Goal: Communication & Community: Answer question/provide support

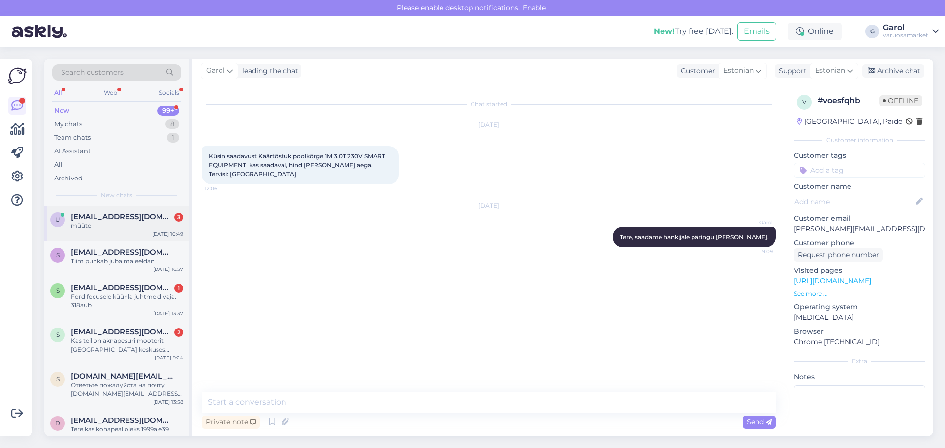
click at [134, 221] on span "[EMAIL_ADDRESS][DOMAIN_NAME]" at bounding box center [122, 217] width 102 height 9
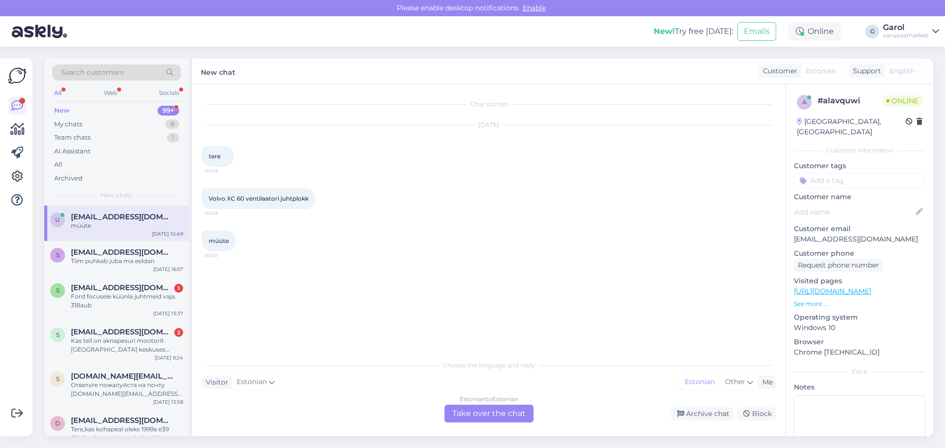
click at [495, 412] on div "Estonian to Estonian Take over the chat" at bounding box center [488, 414] width 89 height 18
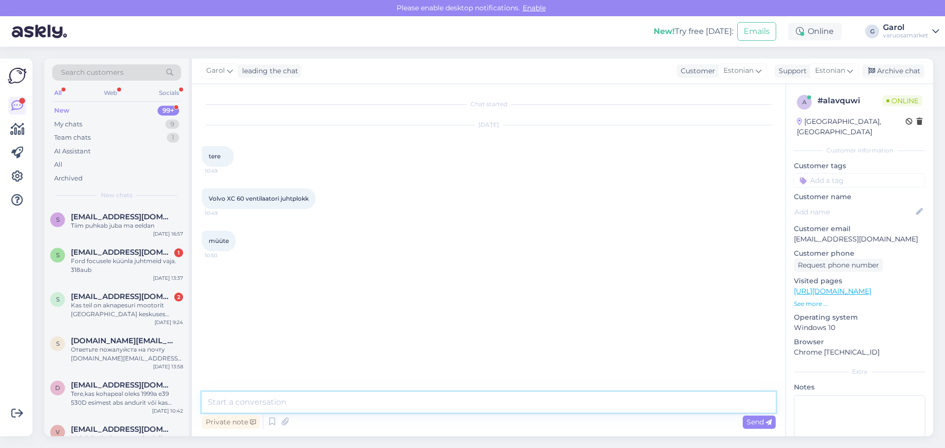
click at [466, 401] on textarea at bounding box center [489, 402] width 574 height 21
type textarea "Tere, auto reg märki või VIN koodi oleks [PERSON_NAME] vaatame kas ja mis telli…"
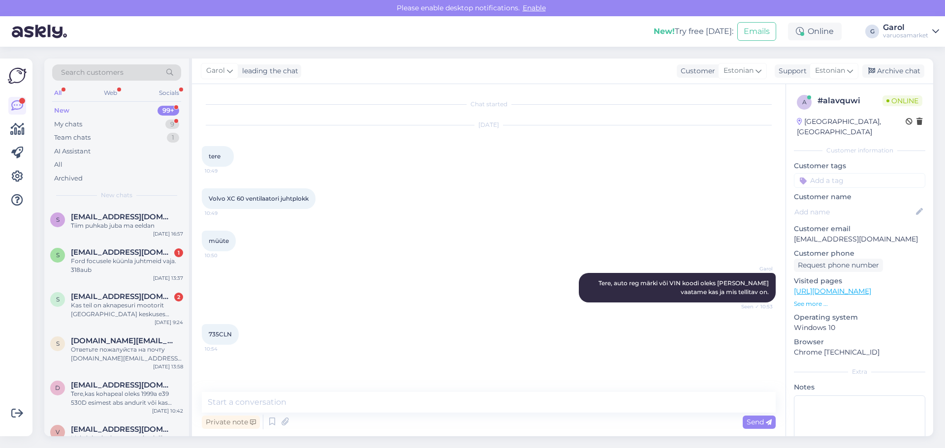
click at [225, 332] on span "735CLN" at bounding box center [220, 334] width 23 height 7
copy div "735CLN 10:54"
click at [315, 395] on textarea at bounding box center [489, 402] width 574 height 21
type textarea "Jahutusradiaatori ventilaatori juhtplokist siis jutt?"
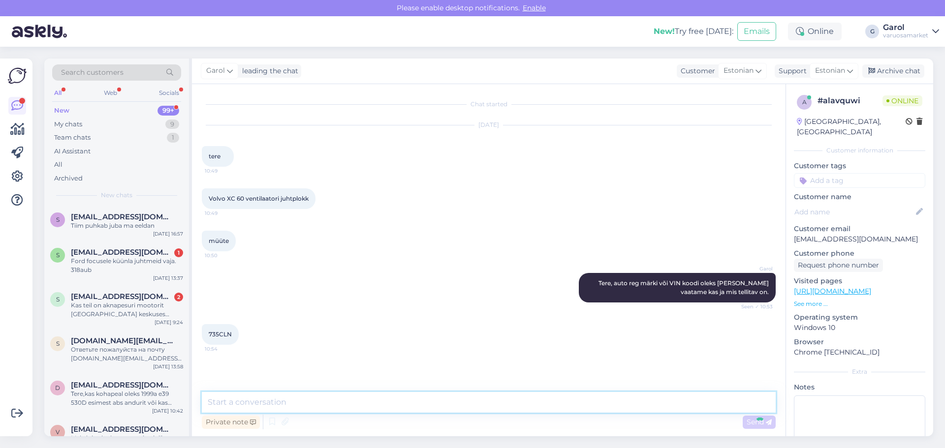
scroll to position [15, 0]
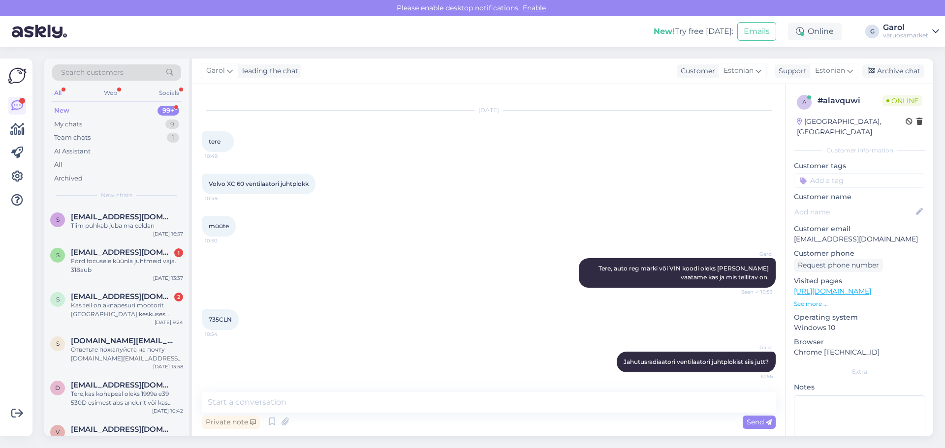
click at [221, 322] on span "735CLN" at bounding box center [220, 319] width 23 height 7
copy div "735CLN 10:54"
click at [347, 316] on div "735CLN 10:54" at bounding box center [489, 320] width 574 height 42
click at [371, 401] on textarea at bounding box center [489, 402] width 574 height 21
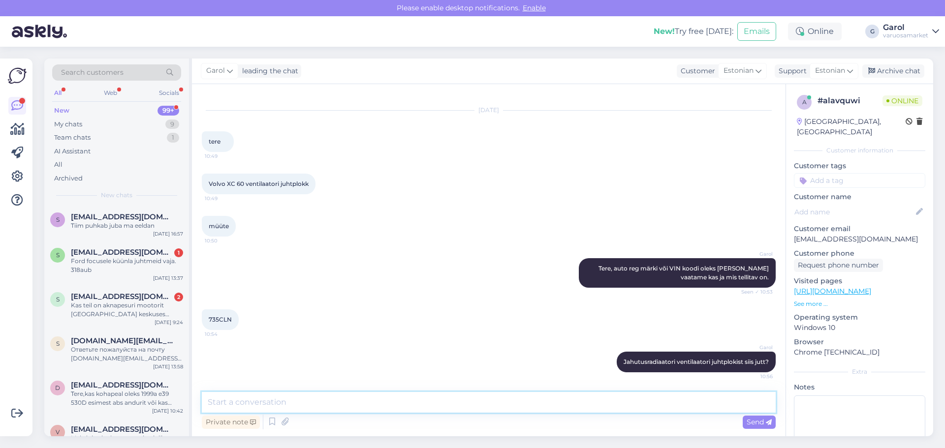
click at [472, 406] on textarea at bounding box center [489, 402] width 574 height 21
click at [371, 406] on textarea "Hetkel näen saadavust ESEN SKV tootjale, tarne umbes nädal kauplusesse. Ja siis…" at bounding box center [489, 402] width 574 height 21
click at [628, 407] on textarea "Hetkel näen saadavust ESEN SKV tootjale (38eur), tarne umbes nädal kauplusesse.…" at bounding box center [489, 402] width 574 height 21
type textarea "Hetkel näen saadavust ESEN SKV tootjale (38eur), tarne umbes nädal kauplusesse.…"
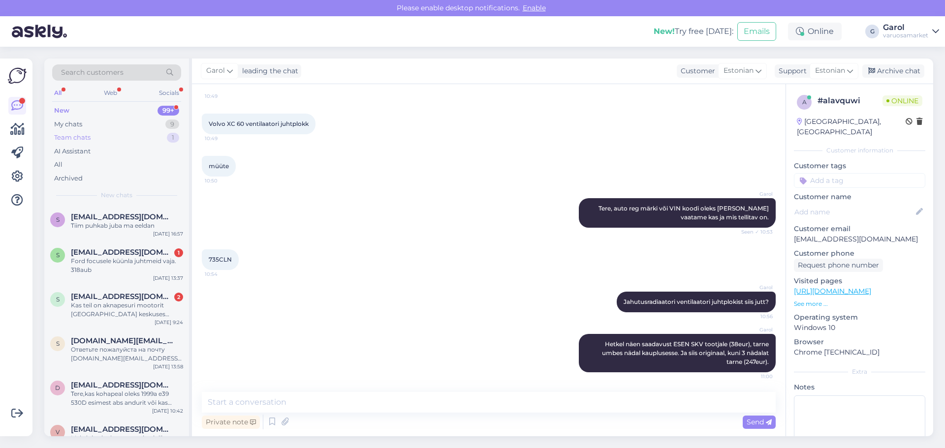
click at [142, 136] on div "Team chats 1" at bounding box center [116, 138] width 129 height 14
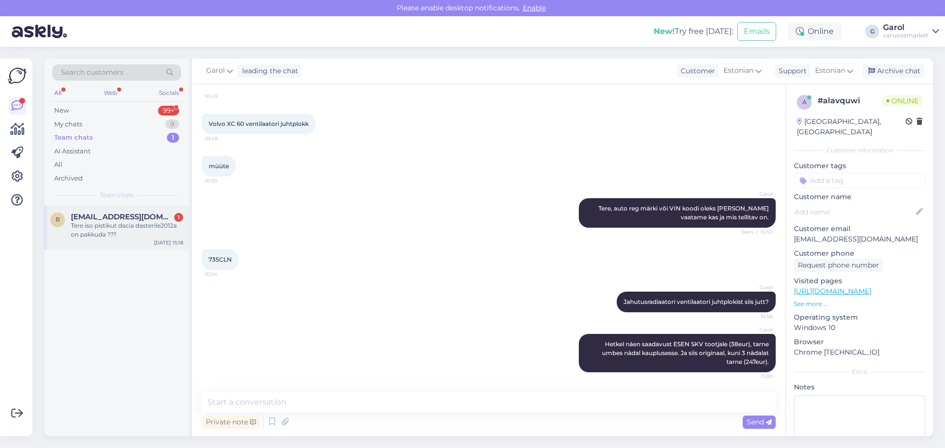
click at [122, 241] on div "r [EMAIL_ADDRESS][DOMAIN_NAME] 1 Tere iso pistikut dacia dasterile2012a on pakk…" at bounding box center [116, 228] width 145 height 44
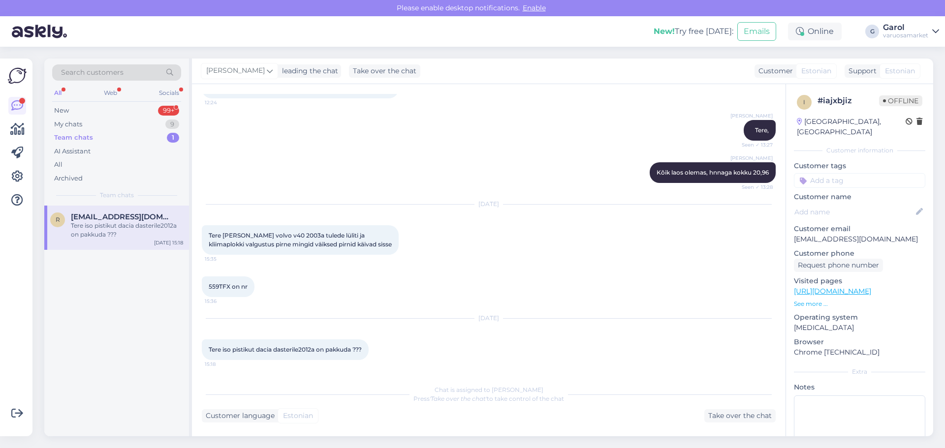
scroll to position [77, 0]
click at [353, 72] on div "Take over the chat" at bounding box center [384, 70] width 71 height 13
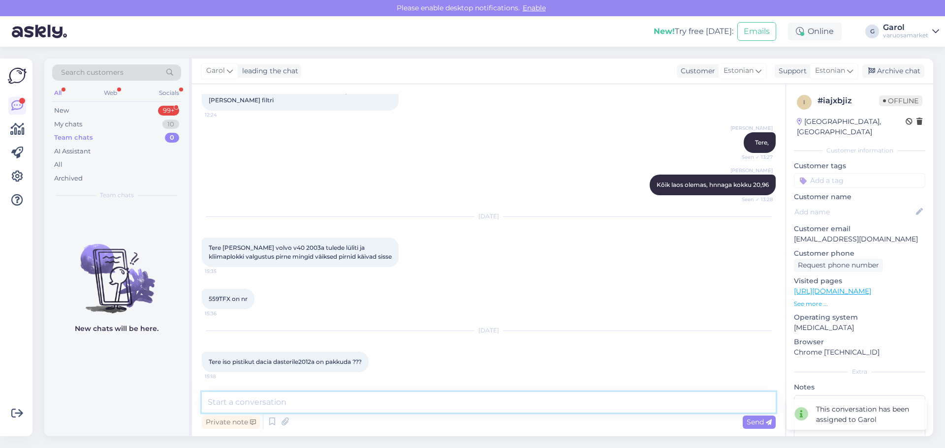
click at [350, 405] on textarea at bounding box center [489, 402] width 574 height 21
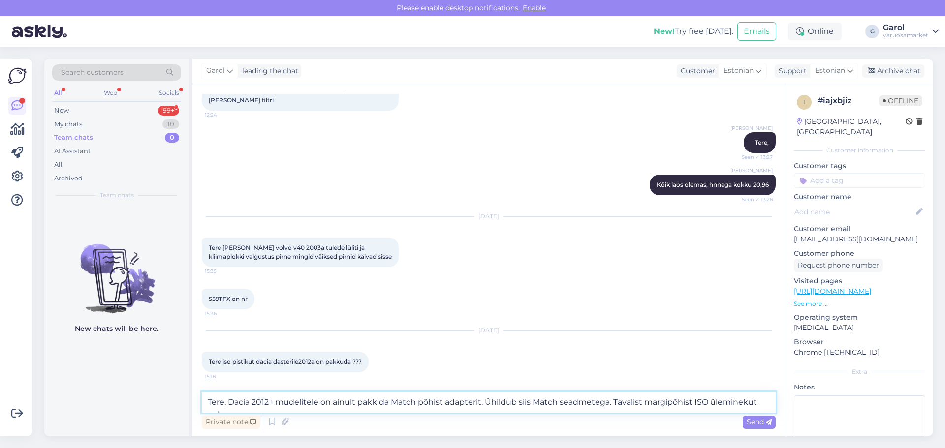
scroll to position [77, 0]
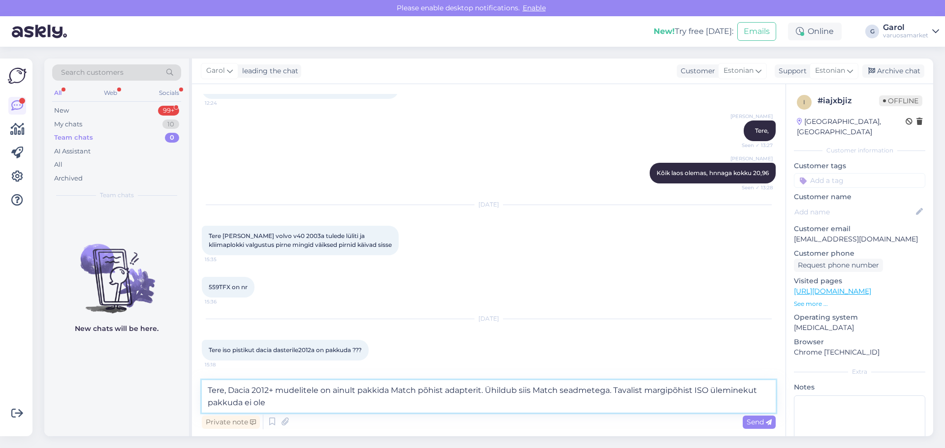
type textarea "Tere, Dacia 2012+ mudelitele on ainult pakkida Match põhist adapterit. Ühildub …"
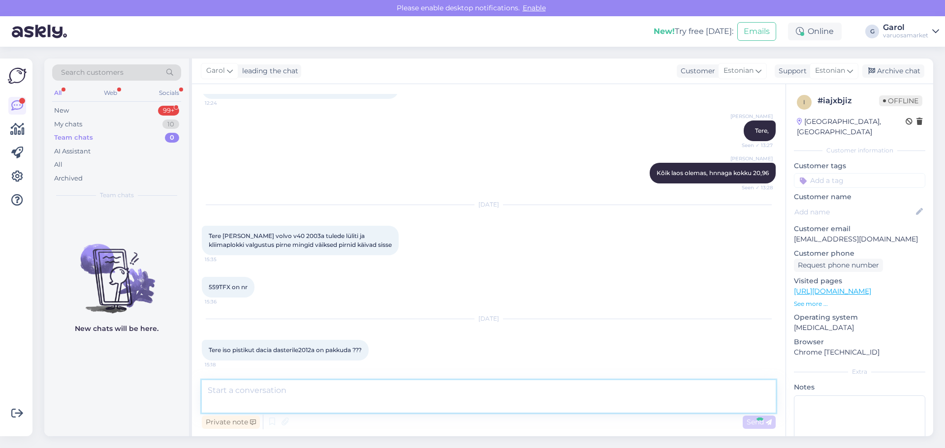
scroll to position [146, 0]
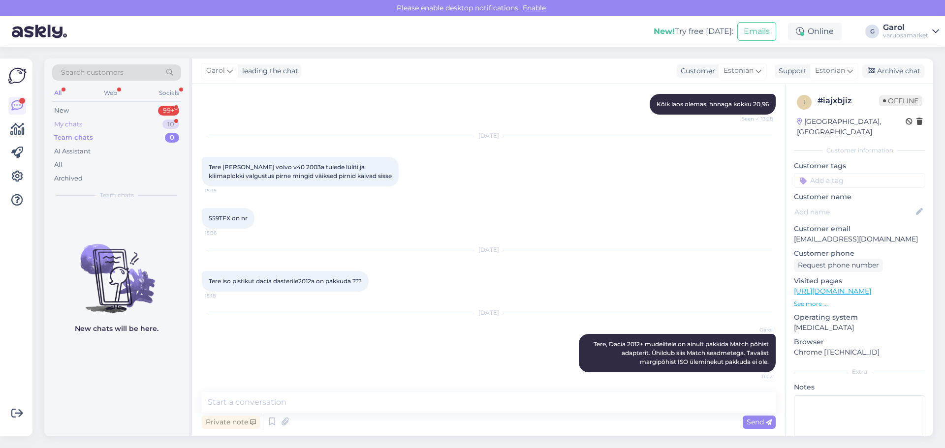
click at [124, 123] on div "My chats 10" at bounding box center [116, 125] width 129 height 14
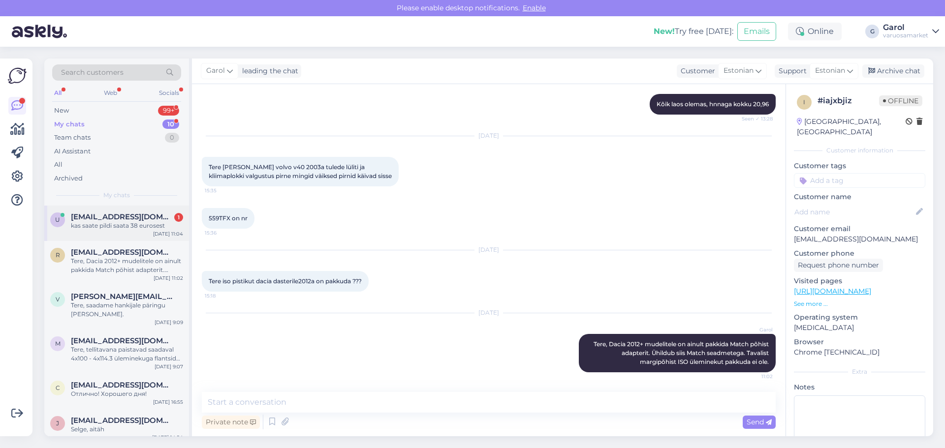
click at [108, 233] on div "u [EMAIL_ADDRESS][DOMAIN_NAME] 1 kas saate pildi saata 38 eurosest [DATE] 11:04" at bounding box center [116, 223] width 145 height 35
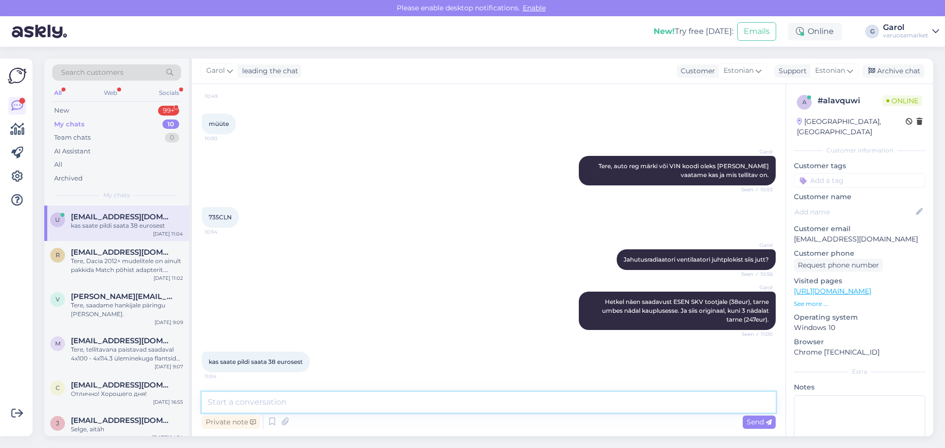
click at [313, 402] on textarea at bounding box center [489, 402] width 574 height 21
type textarea "T"
type textarea "Kataloog antud tootele kahjuks pilti ei [PERSON_NAME]."
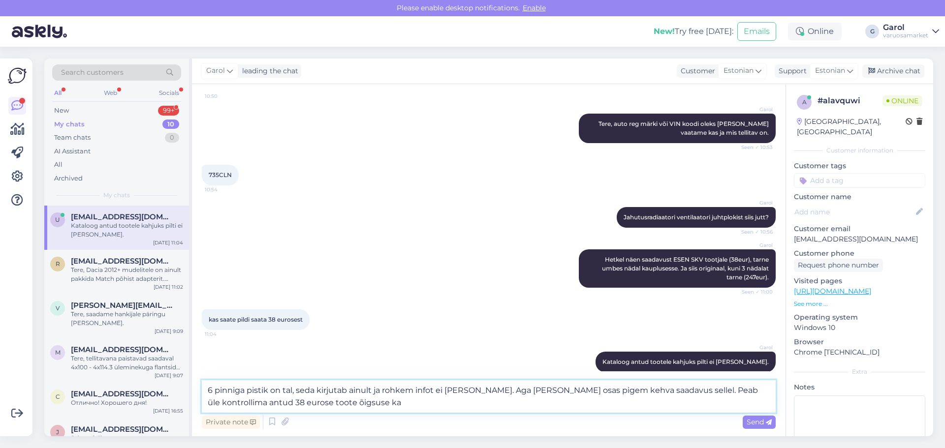
type textarea "6 pinniga pistik on tal, seda kirjutab ainult ja rohkem infot ei [PERSON_NAME].…"
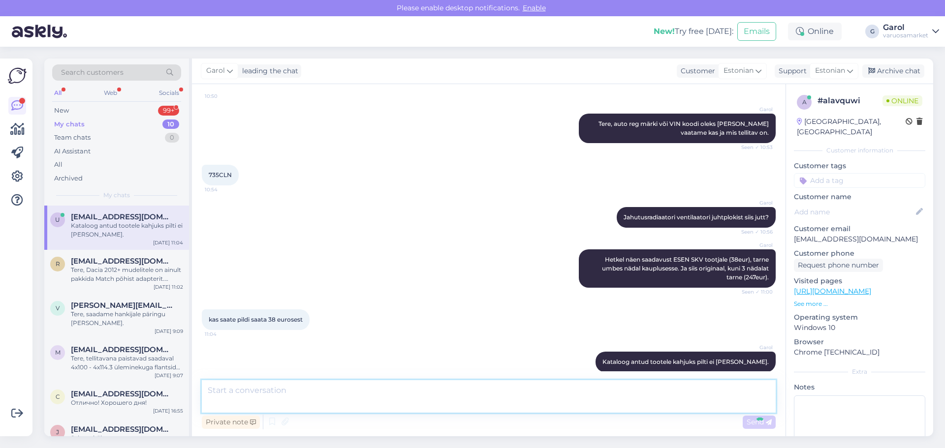
scroll to position [220, 0]
